Goal: Navigation & Orientation: Understand site structure

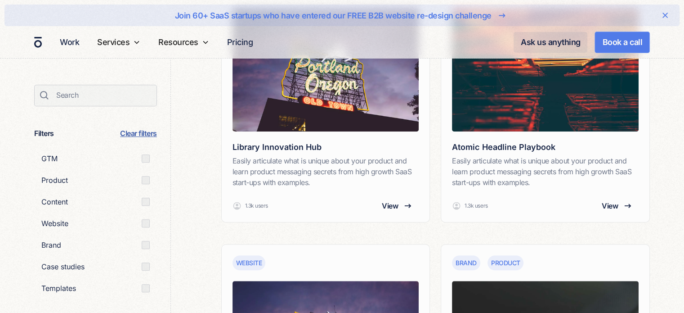
scroll to position [450, 0]
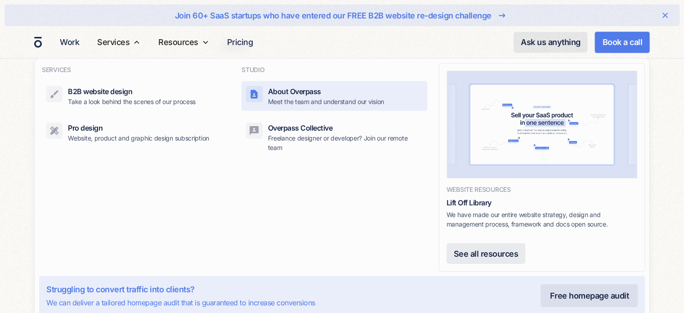
click at [297, 98] on p "Meet the team and understand our vision" at bounding box center [326, 101] width 116 height 9
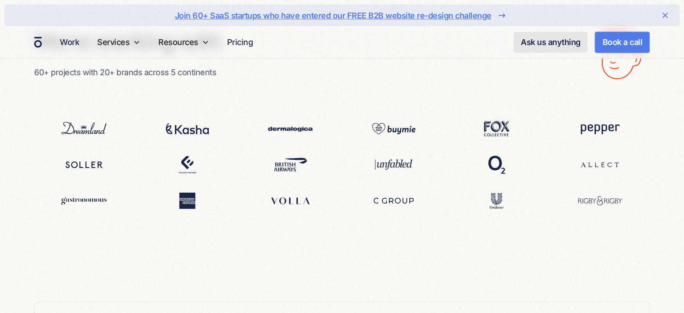
scroll to position [2429, 0]
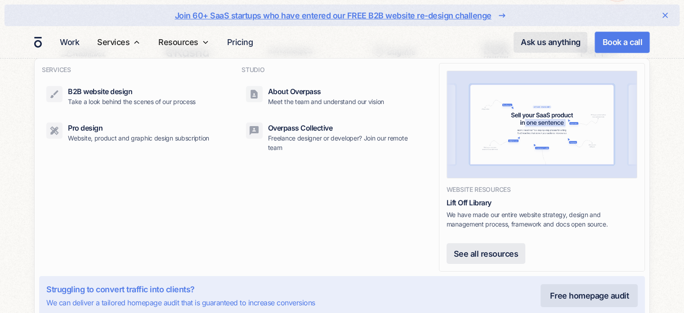
click at [15, 197] on nav "SERVICES B2B website design Take a look behind the scenes of our process Pro de…" at bounding box center [342, 189] width 684 height 262
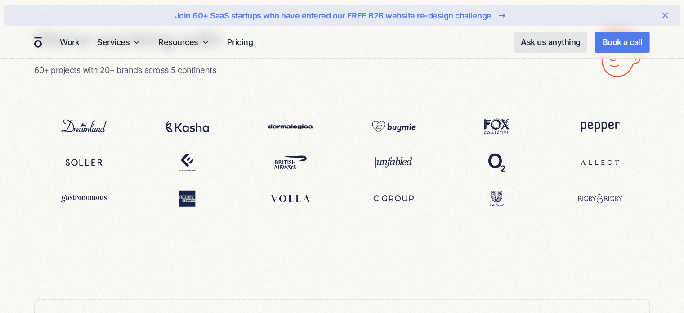
scroll to position [2339, 0]
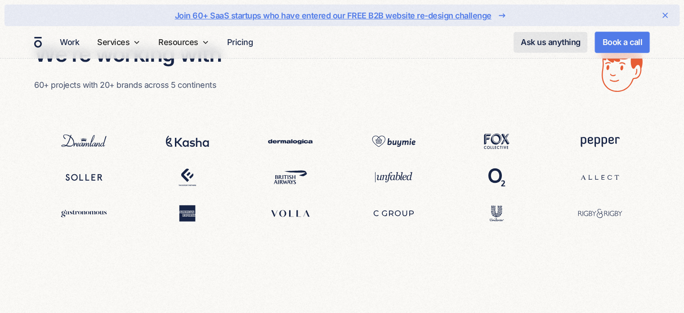
click at [190, 163] on img at bounding box center [187, 177] width 57 height 29
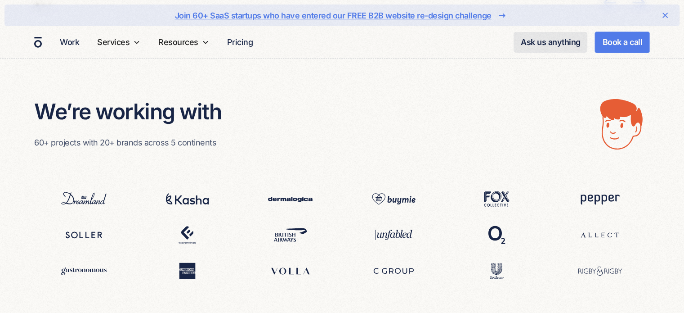
scroll to position [2204, 0]
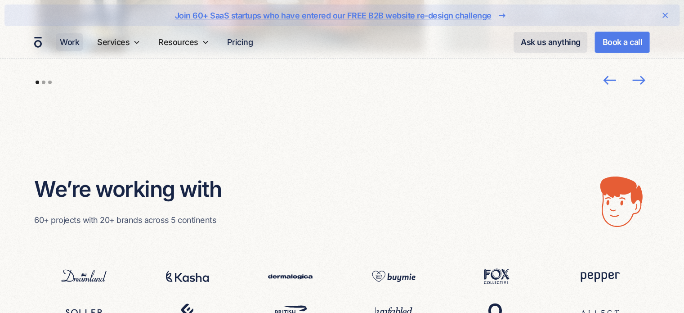
click at [64, 43] on link "Work" at bounding box center [69, 42] width 27 height 18
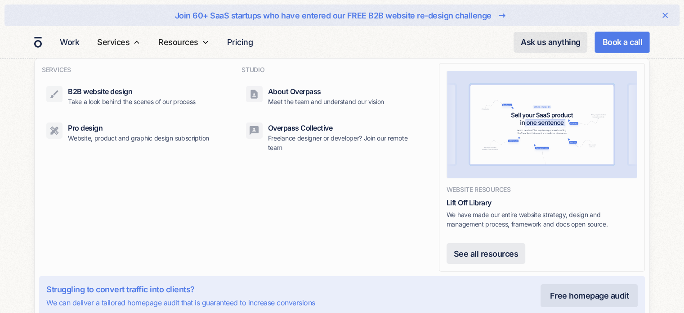
click at [23, 116] on nav "SERVICES B2B website design Take a look behind the scenes of our process Pro de…" at bounding box center [342, 189] width 684 height 262
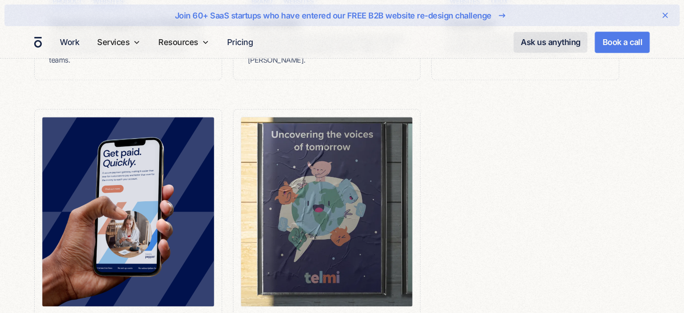
scroll to position [1214, 0]
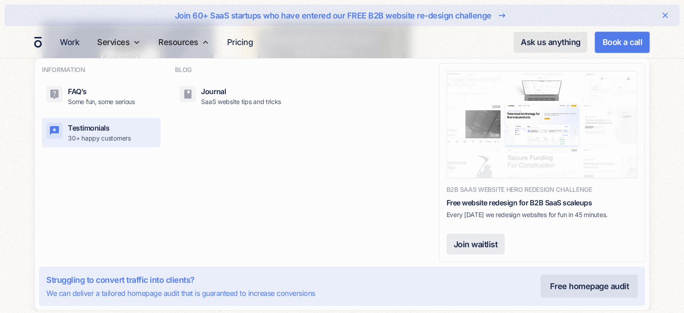
click at [110, 124] on div "Testimonials 30+ happy customers" at bounding box center [99, 132] width 63 height 20
